Goal: Task Accomplishment & Management: Use online tool/utility

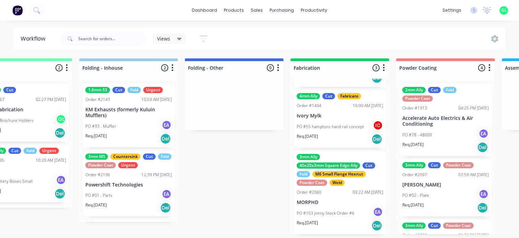
scroll to position [1, 1509]
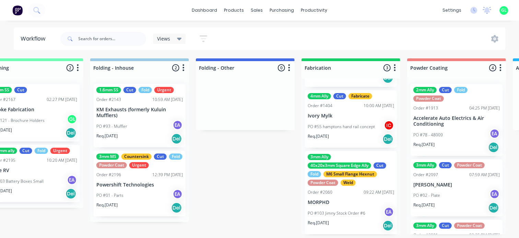
click at [149, 190] on div "PO #01 - Parts EA" at bounding box center [139, 195] width 86 height 13
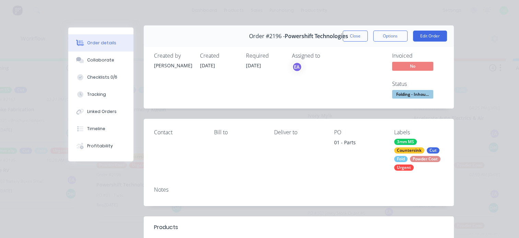
scroll to position [0, 0]
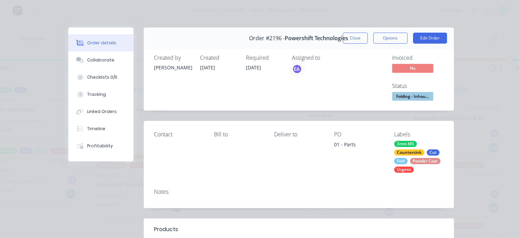
click at [411, 94] on span "Folding - Inhou..." at bounding box center [412, 96] width 41 height 9
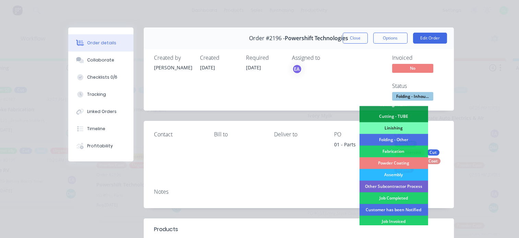
scroll to position [171, 0]
click at [393, 196] on div "Job Completed" at bounding box center [393, 198] width 69 height 12
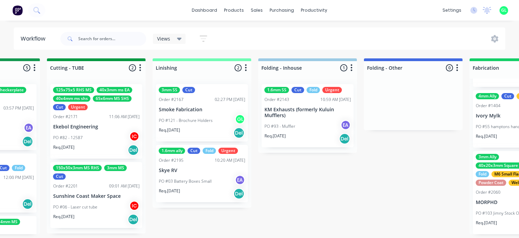
scroll to position [1, 1337]
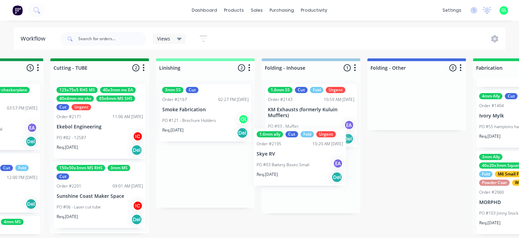
drag, startPoint x: 218, startPoint y: 179, endPoint x: 318, endPoint y: 160, distance: 101.3
click at [318, 160] on div "Submitted 18 Status colour #273444 hex #273444 Save Cancel Summaries Total orde…" at bounding box center [25, 146] width 2734 height 176
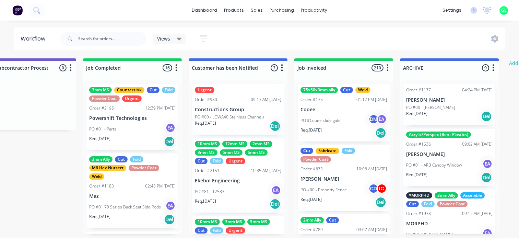
scroll to position [1, 2132]
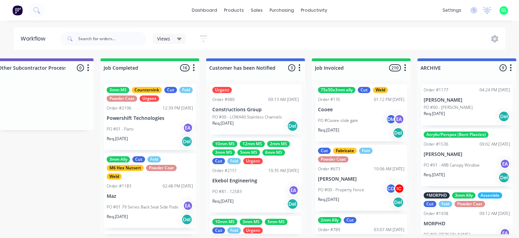
click at [193, 65] on icon "button" at bounding box center [194, 67] width 2 height 9
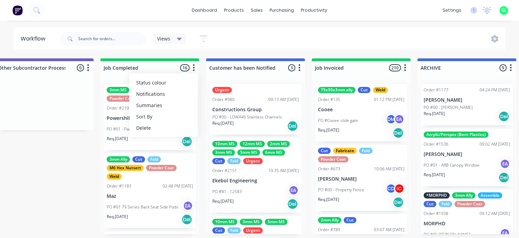
click at [159, 116] on button "Sort By" at bounding box center [163, 116] width 69 height 11
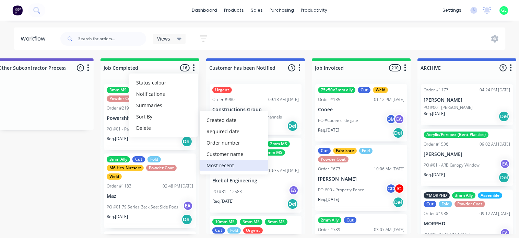
click at [223, 165] on recent "Most recent" at bounding box center [234, 164] width 69 height 11
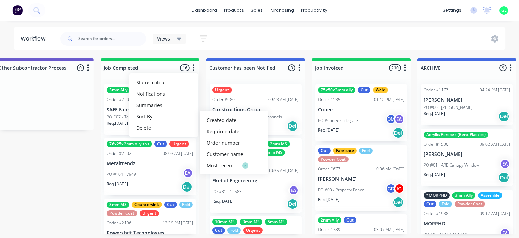
click at [194, 66] on icon "button" at bounding box center [194, 67] width 2 height 7
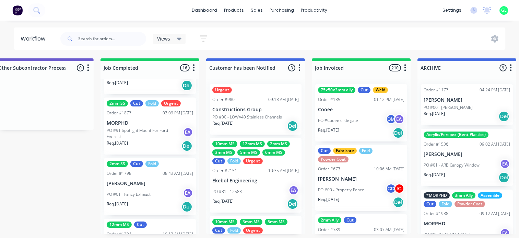
scroll to position [754, 0]
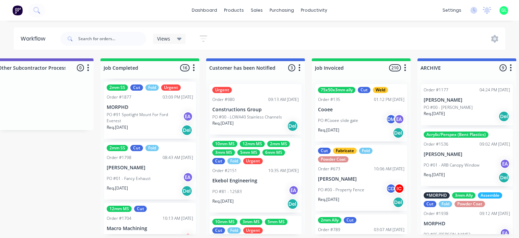
click at [404, 67] on icon "button" at bounding box center [405, 67] width 2 height 7
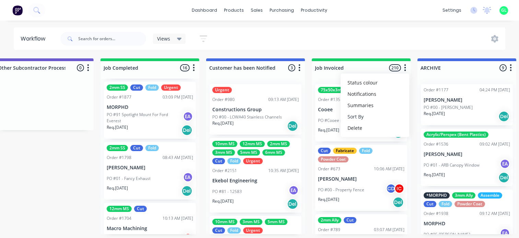
click at [359, 115] on button "Sort By" at bounding box center [374, 116] width 69 height 11
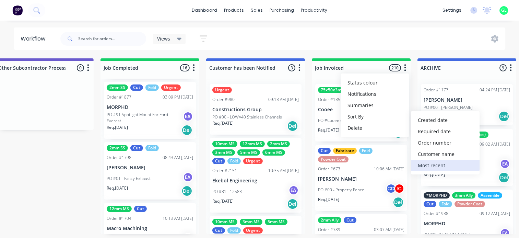
click at [436, 166] on recent "Most recent" at bounding box center [445, 164] width 69 height 11
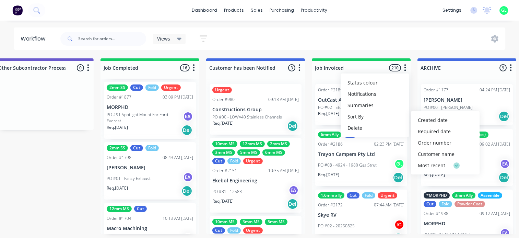
click at [401, 41] on div "Views Save new view None (Default) edit [PERSON_NAME] edit [PERSON_NAME] edit S…" at bounding box center [282, 38] width 446 height 21
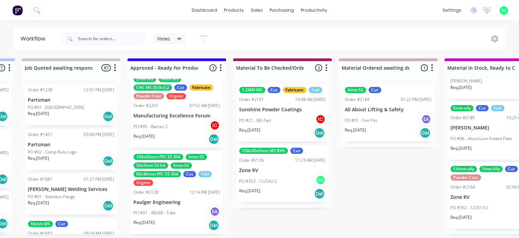
scroll to position [1, 726]
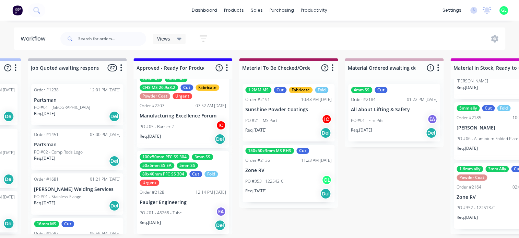
click at [182, 213] on div "PO #01 - 48268 - Tube EA" at bounding box center [183, 212] width 86 height 13
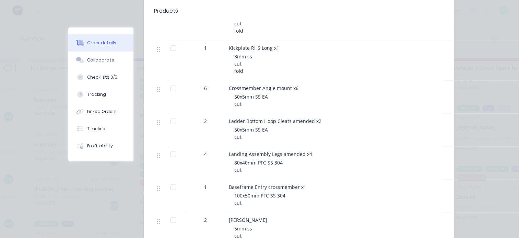
scroll to position [377, 0]
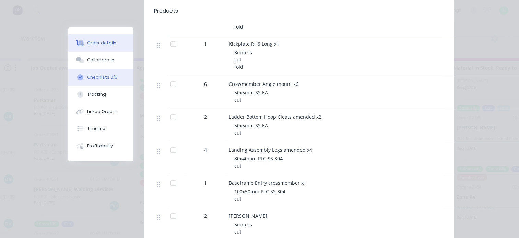
click at [102, 71] on button "Checklists 0/5" at bounding box center [100, 77] width 65 height 17
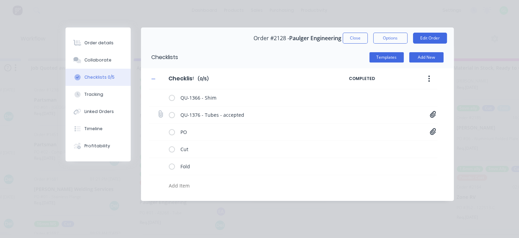
click at [436, 115] on div "QU-1376 - Tubes - accepted Quote QU1376.pdf" at bounding box center [293, 114] width 288 height 17
click at [433, 114] on icon at bounding box center [433, 114] width 6 height 7
click at [367, 131] on link "Quote QU1376.pdf" at bounding box center [378, 128] width 80 height 7
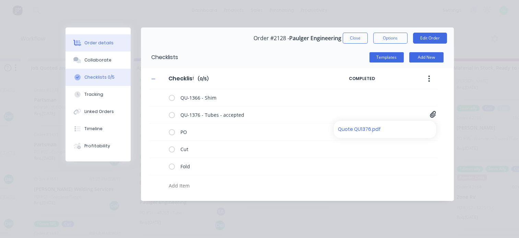
click at [114, 43] on button "Order details" at bounding box center [97, 42] width 65 height 17
type textarea "x"
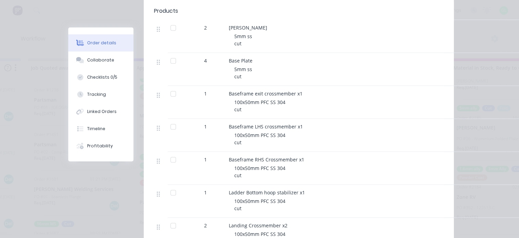
scroll to position [617, 0]
